Goal: Transaction & Acquisition: Purchase product/service

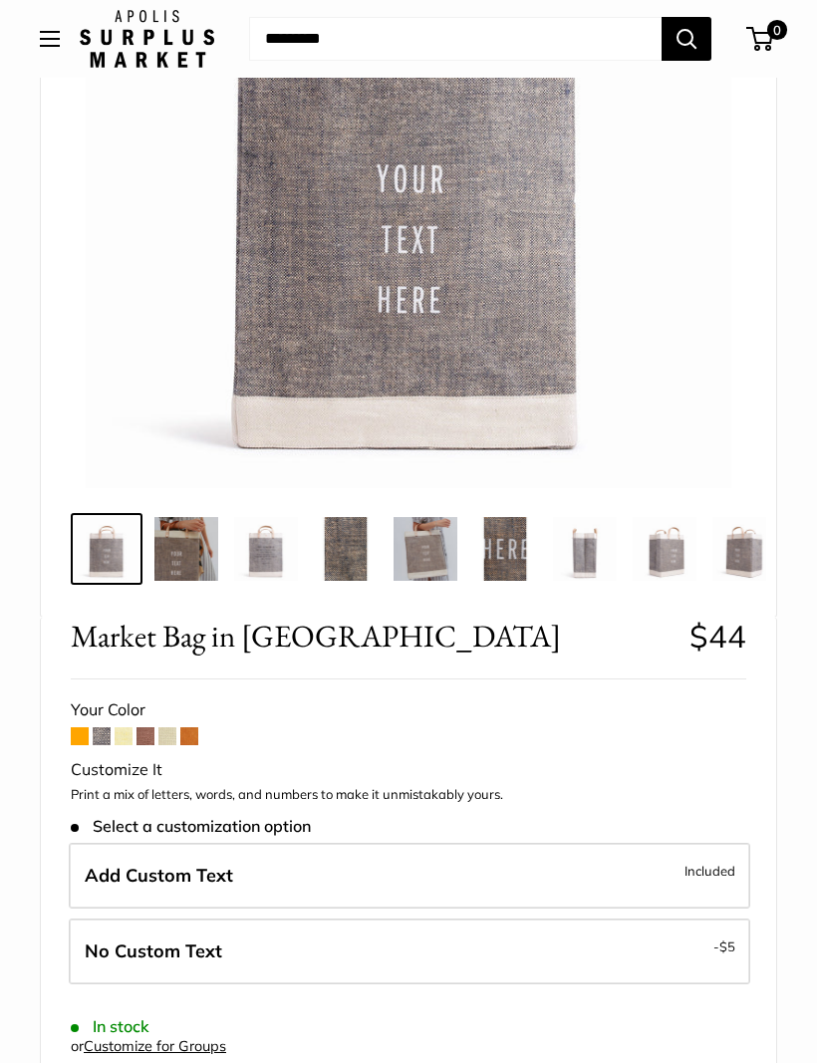
scroll to position [330, 0]
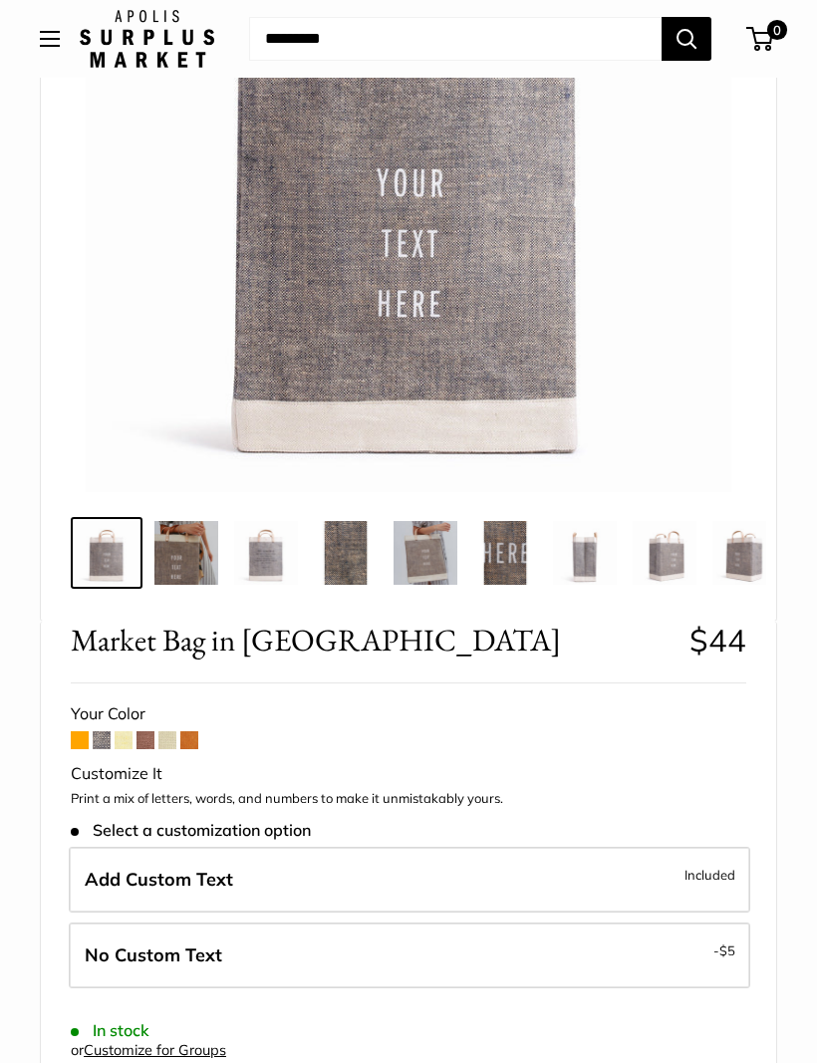
click at [139, 874] on span "Add Custom Text" at bounding box center [159, 879] width 148 height 23
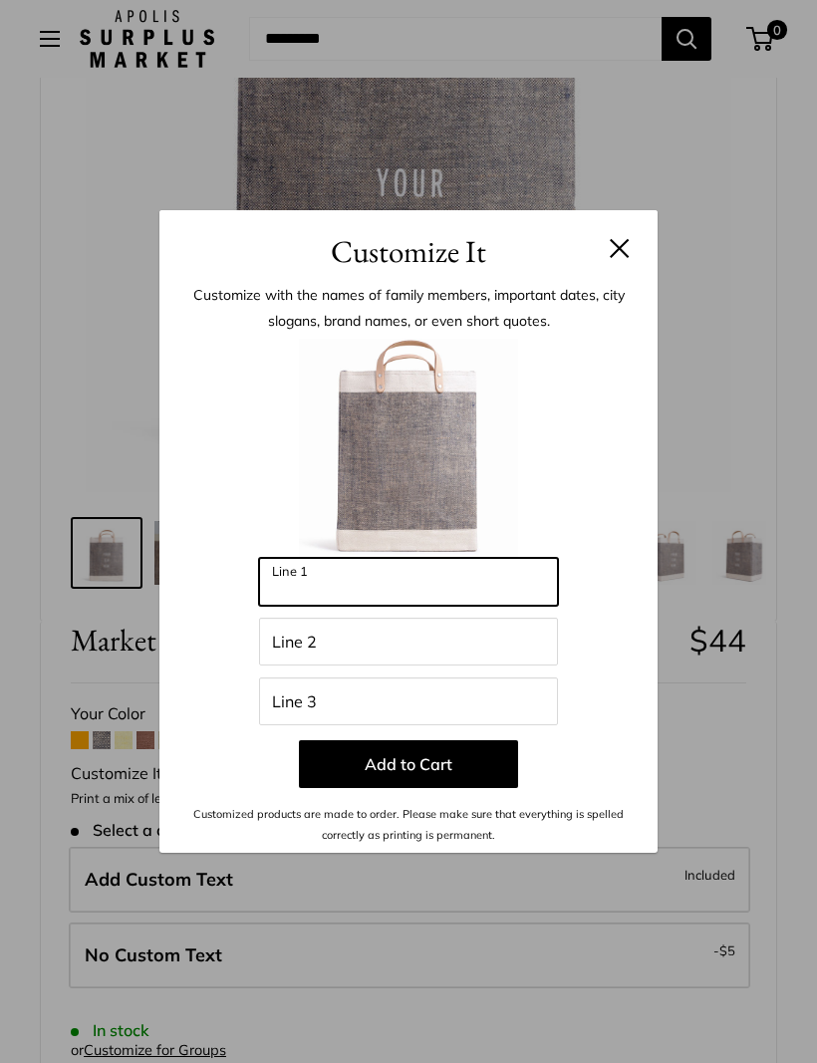
click at [344, 596] on input "Line 1" at bounding box center [408, 582] width 299 height 48
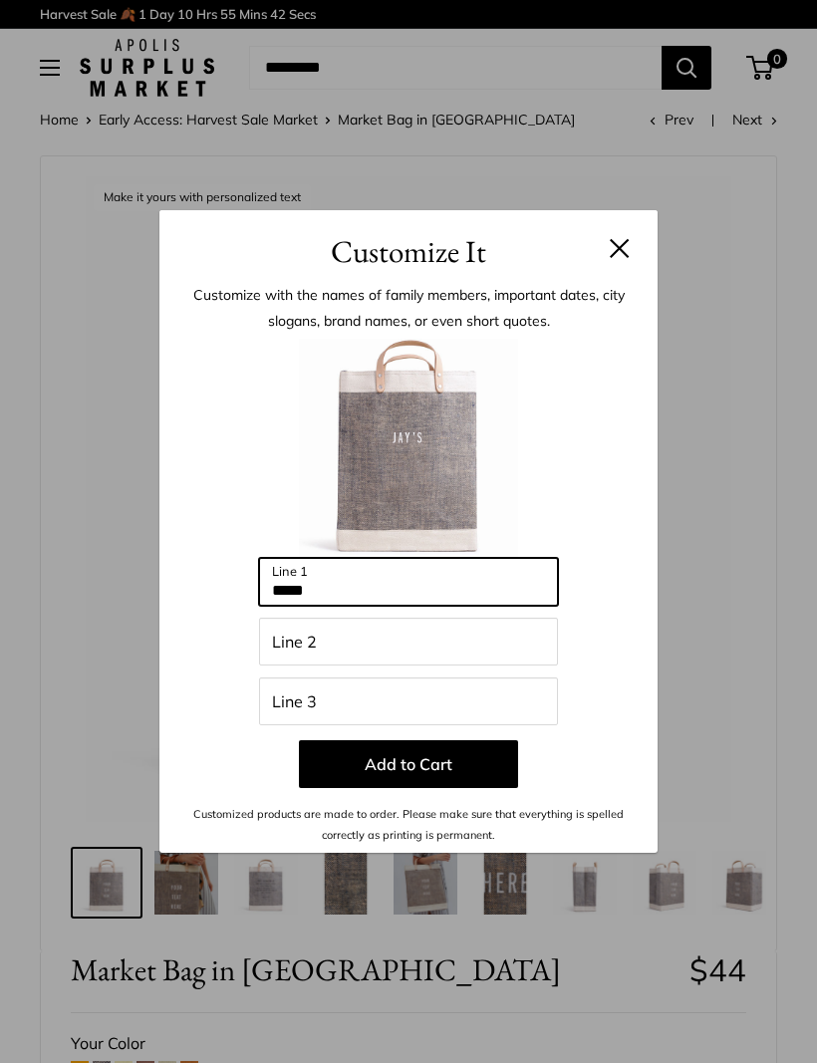
scroll to position [0, 0]
type input "*****"
click at [466, 767] on button "Add to Cart" at bounding box center [408, 764] width 219 height 48
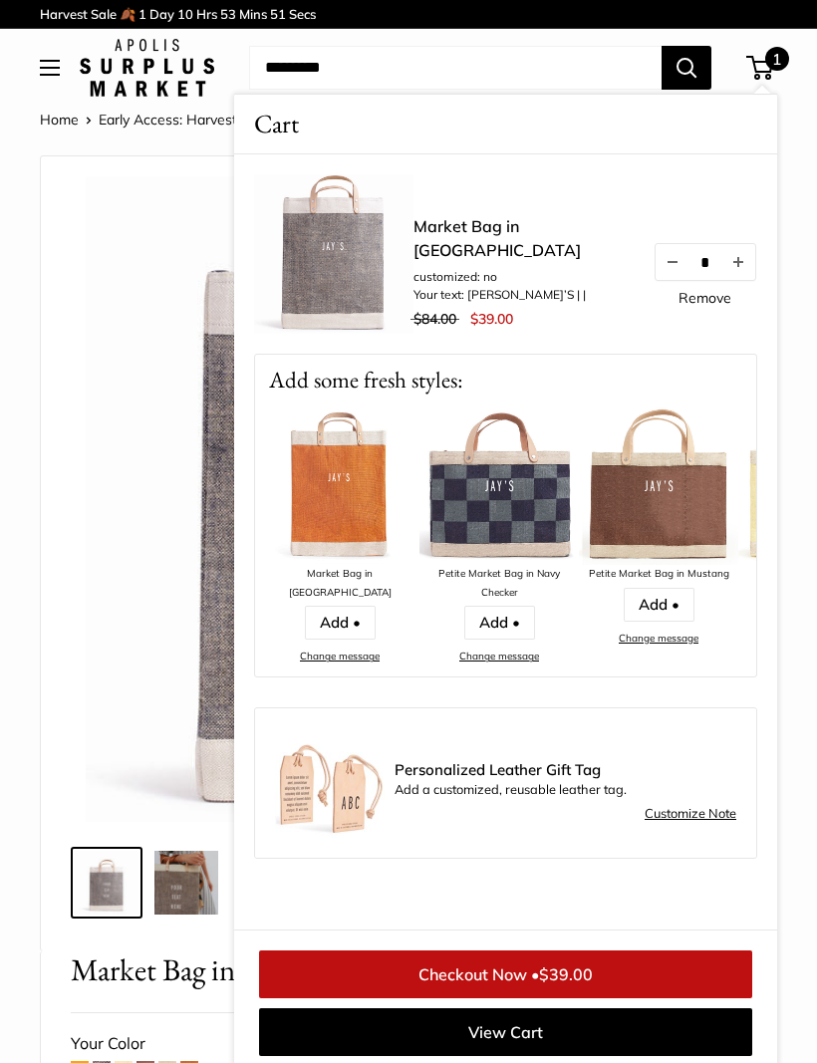
click at [158, 358] on img at bounding box center [409, 499] width 646 height 646
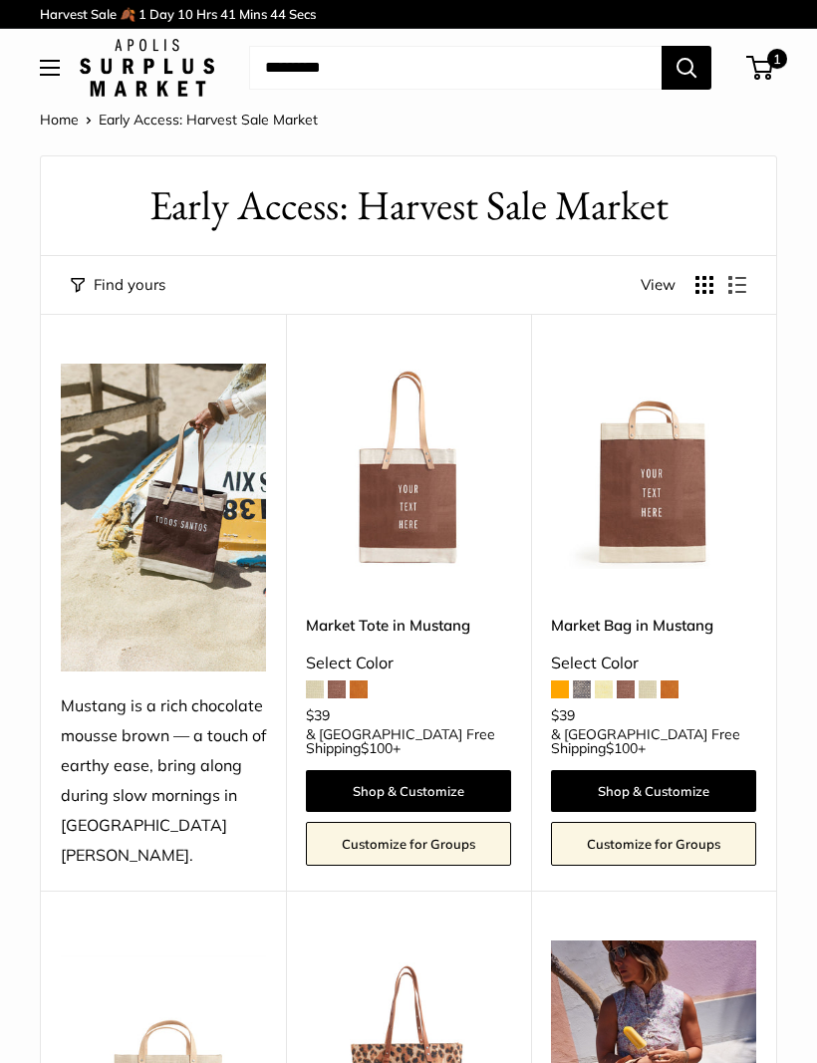
click at [763, 71] on span "1" at bounding box center [759, 68] width 27 height 24
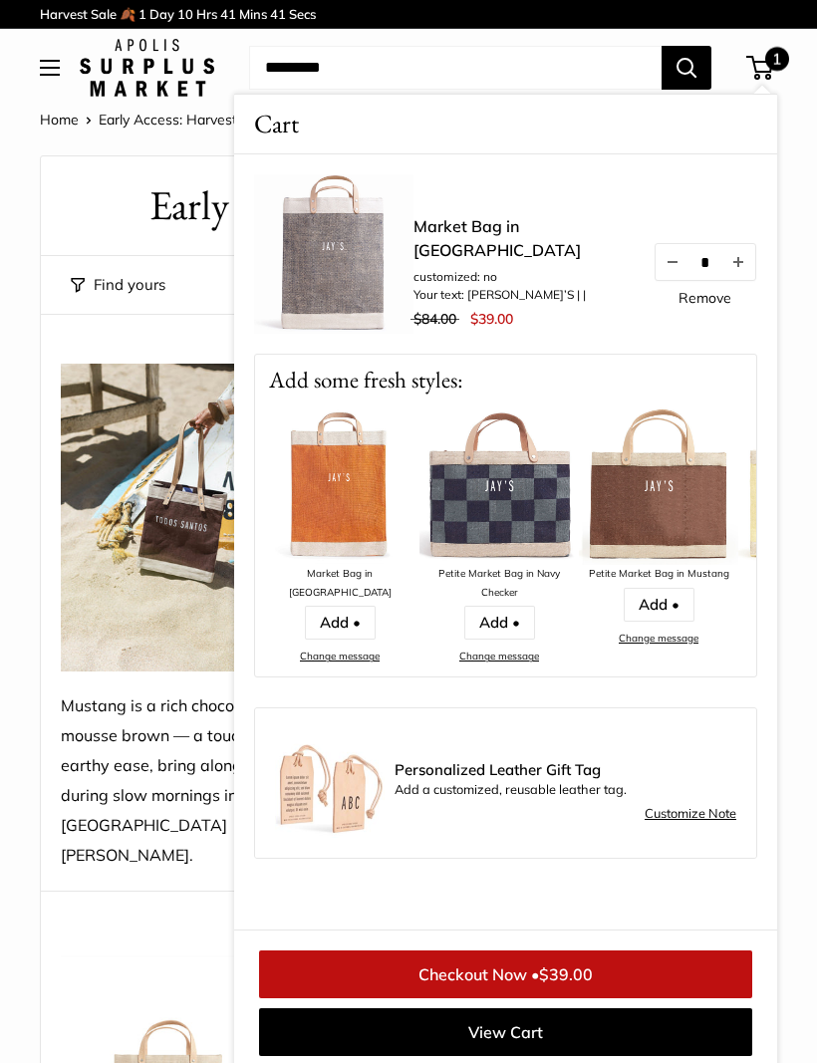
click at [502, 261] on link "Market Bag in [GEOGRAPHIC_DATA]" at bounding box center [522, 238] width 219 height 48
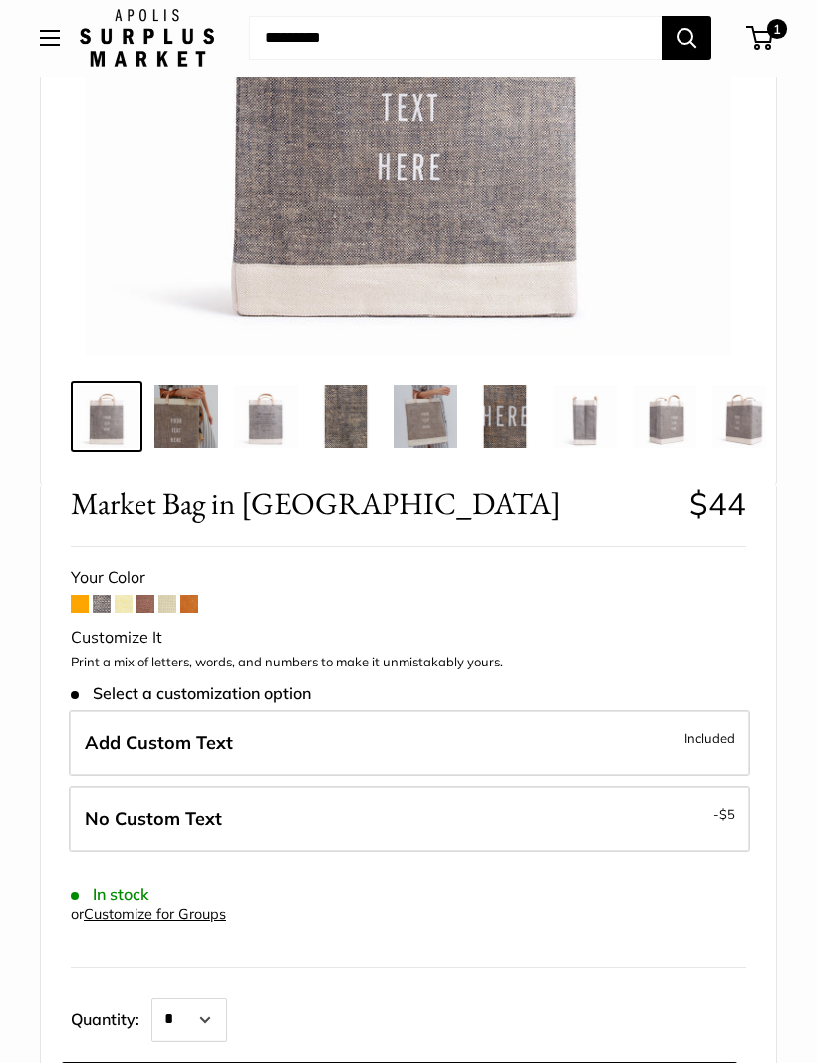
scroll to position [476, 0]
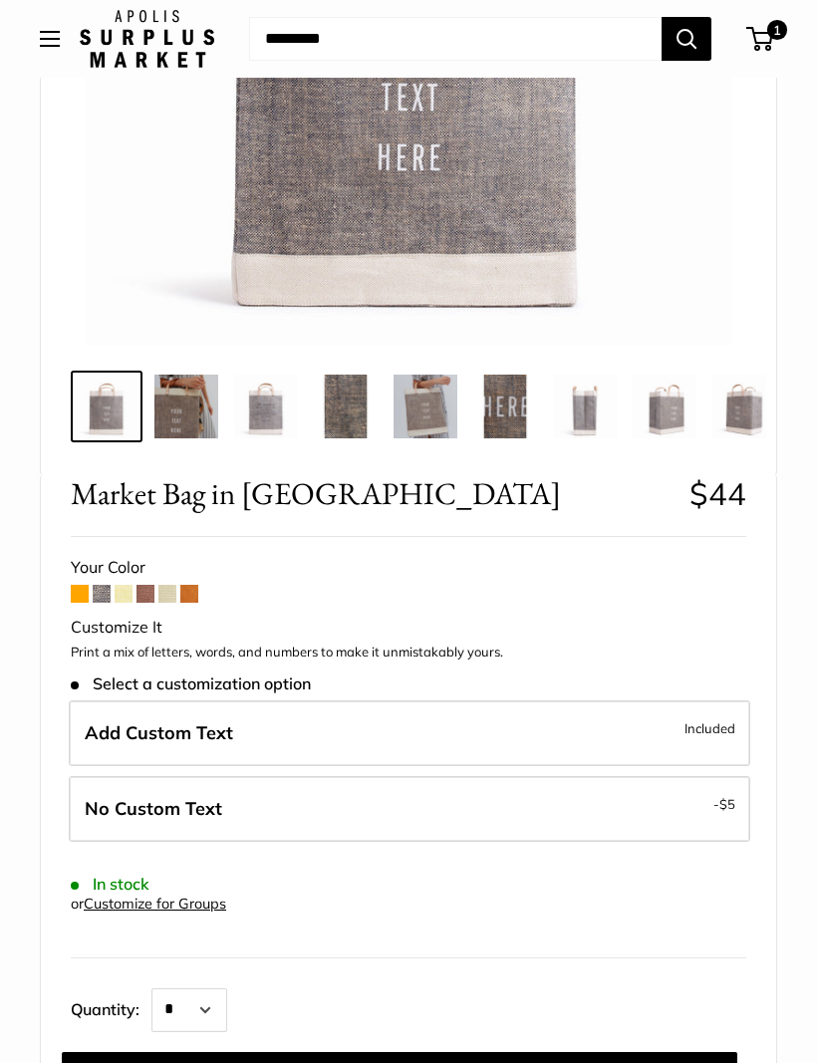
click at [144, 728] on span "Add Custom Text" at bounding box center [159, 732] width 148 height 23
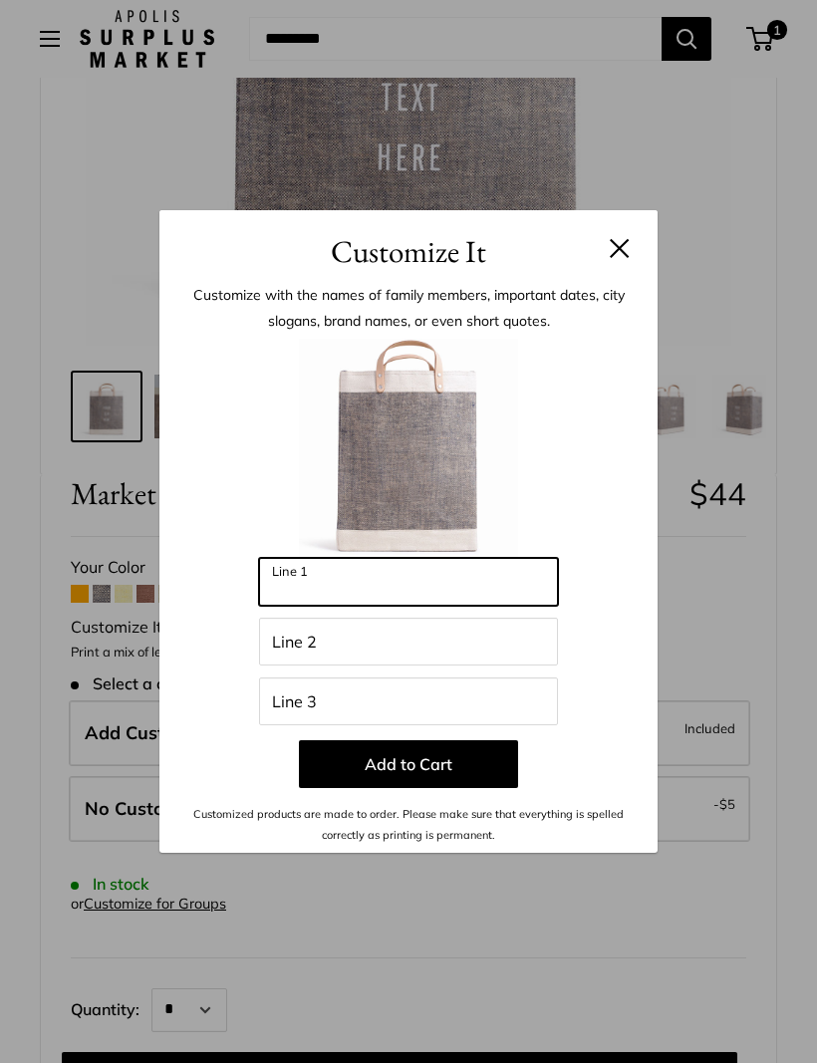
click at [326, 606] on input "Line 1" at bounding box center [408, 582] width 299 height 48
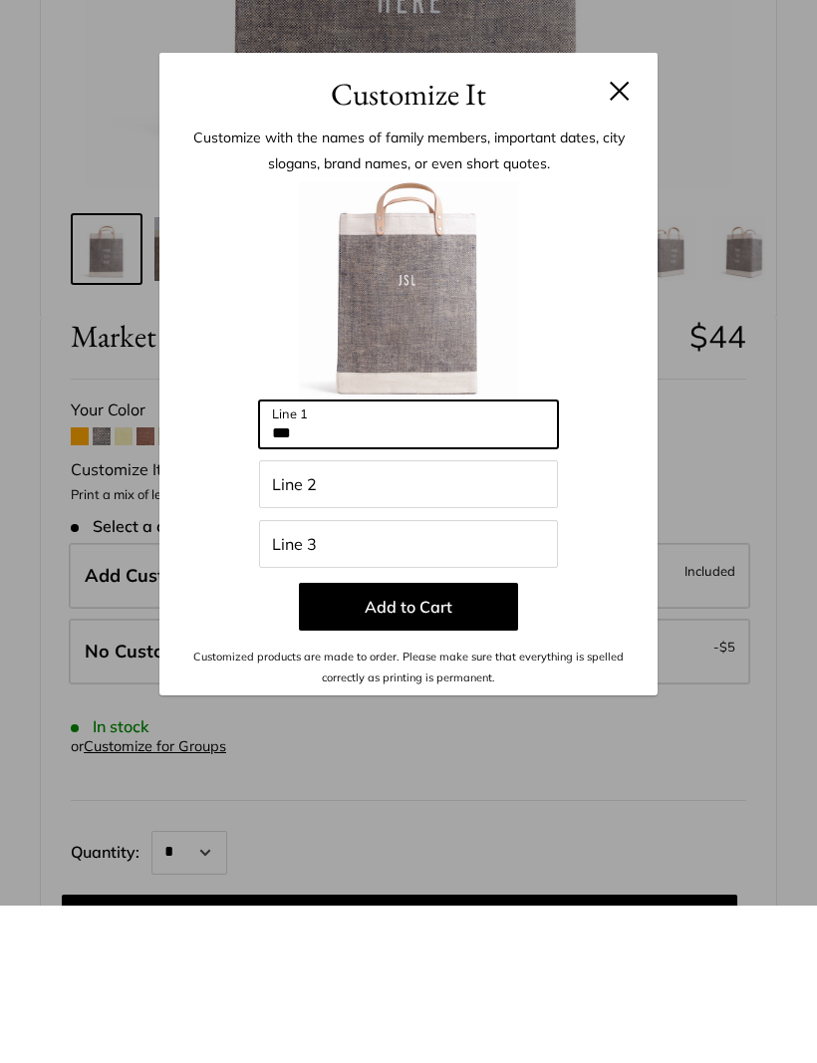
type input "***"
click at [430, 740] on button "Add to Cart" at bounding box center [408, 764] width 219 height 48
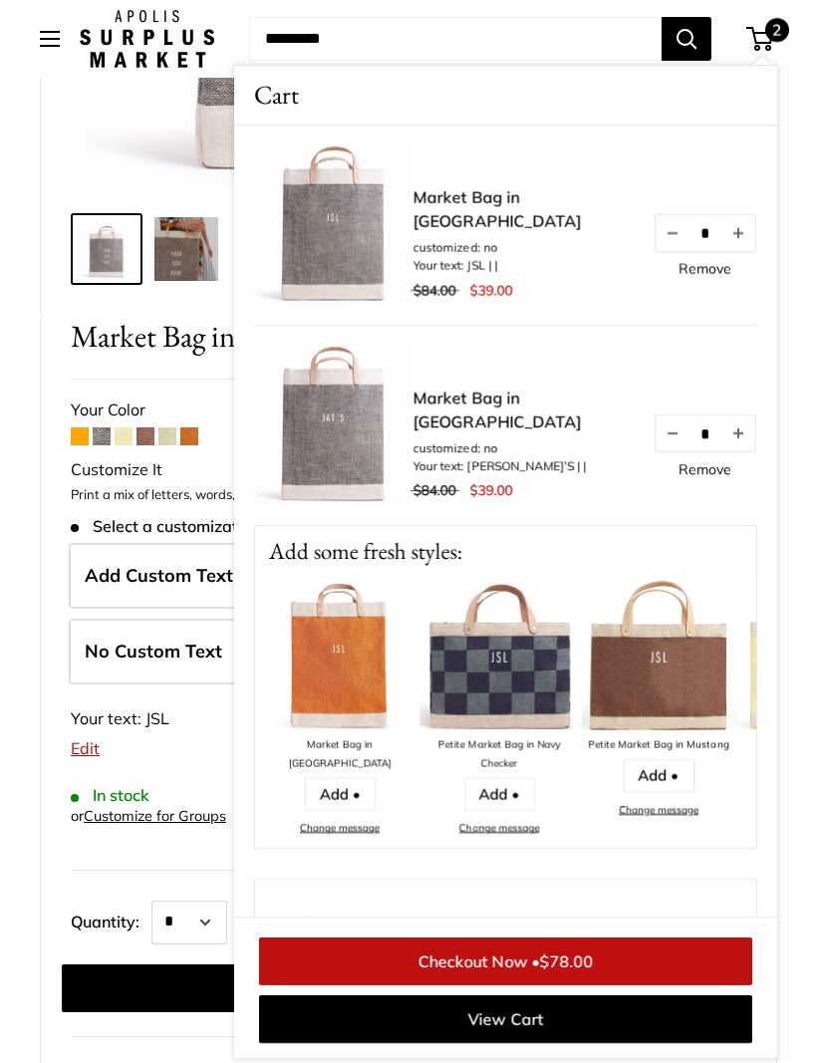
click at [708, 476] on link "Remove" at bounding box center [704, 469] width 53 height 14
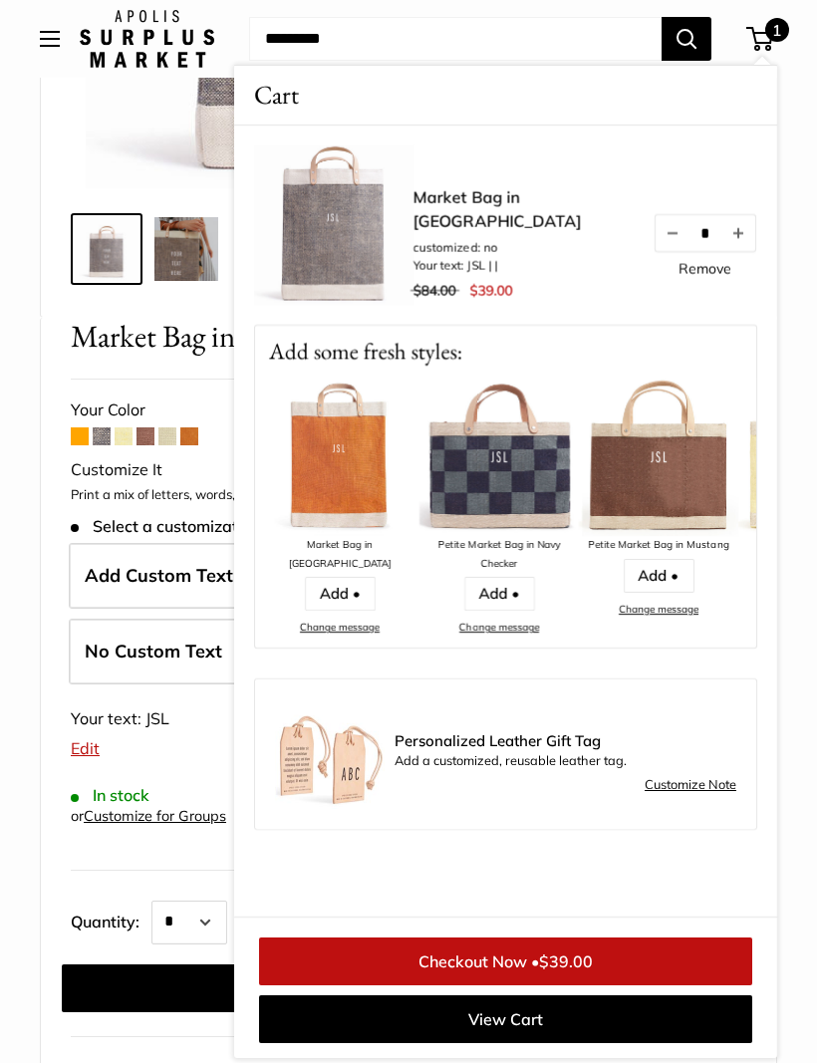
click at [592, 985] on link "Checkout Now • $39.00" at bounding box center [505, 961] width 493 height 48
